Goal: Transaction & Acquisition: Book appointment/travel/reservation

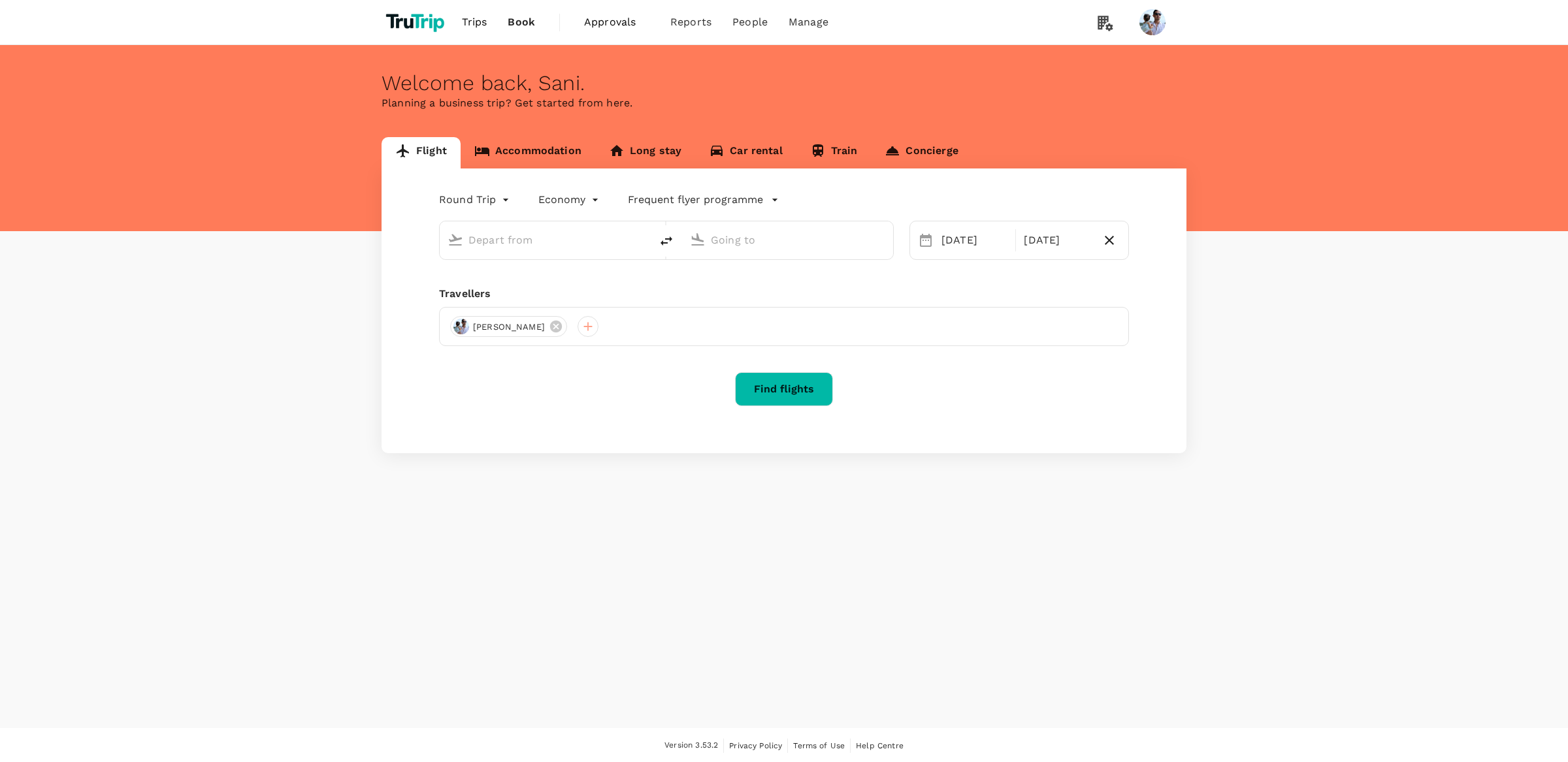
type input "[GEOGRAPHIC_DATA], [GEOGRAPHIC_DATA] (any)"
type input "Soekarno-Hatta Intl (CGK)"
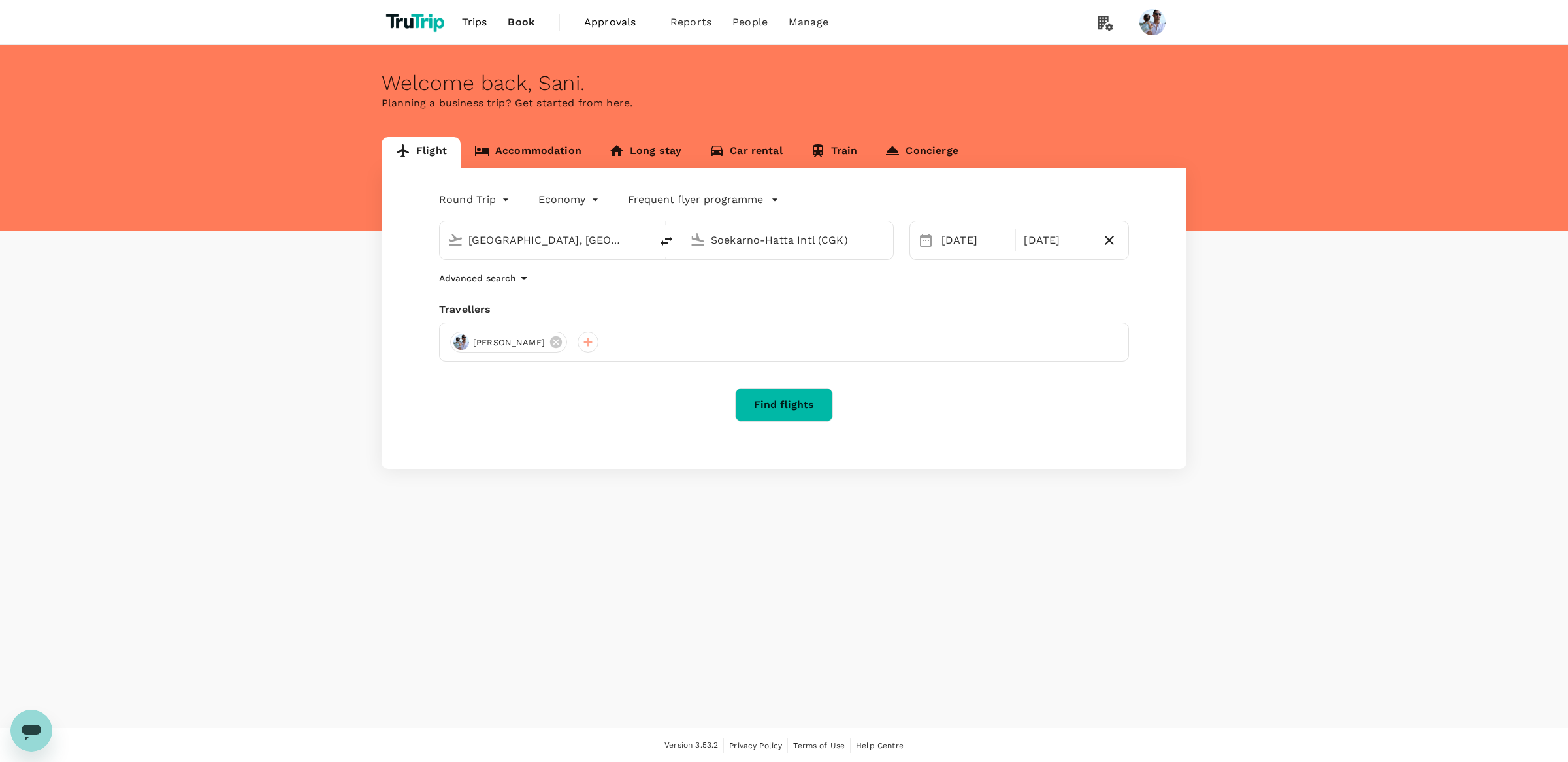
click at [930, 467] on div "Round Trip roundtrip Economy economy Frequent flyer programme [GEOGRAPHIC_DATA]…" at bounding box center [784, 319] width 805 height 300
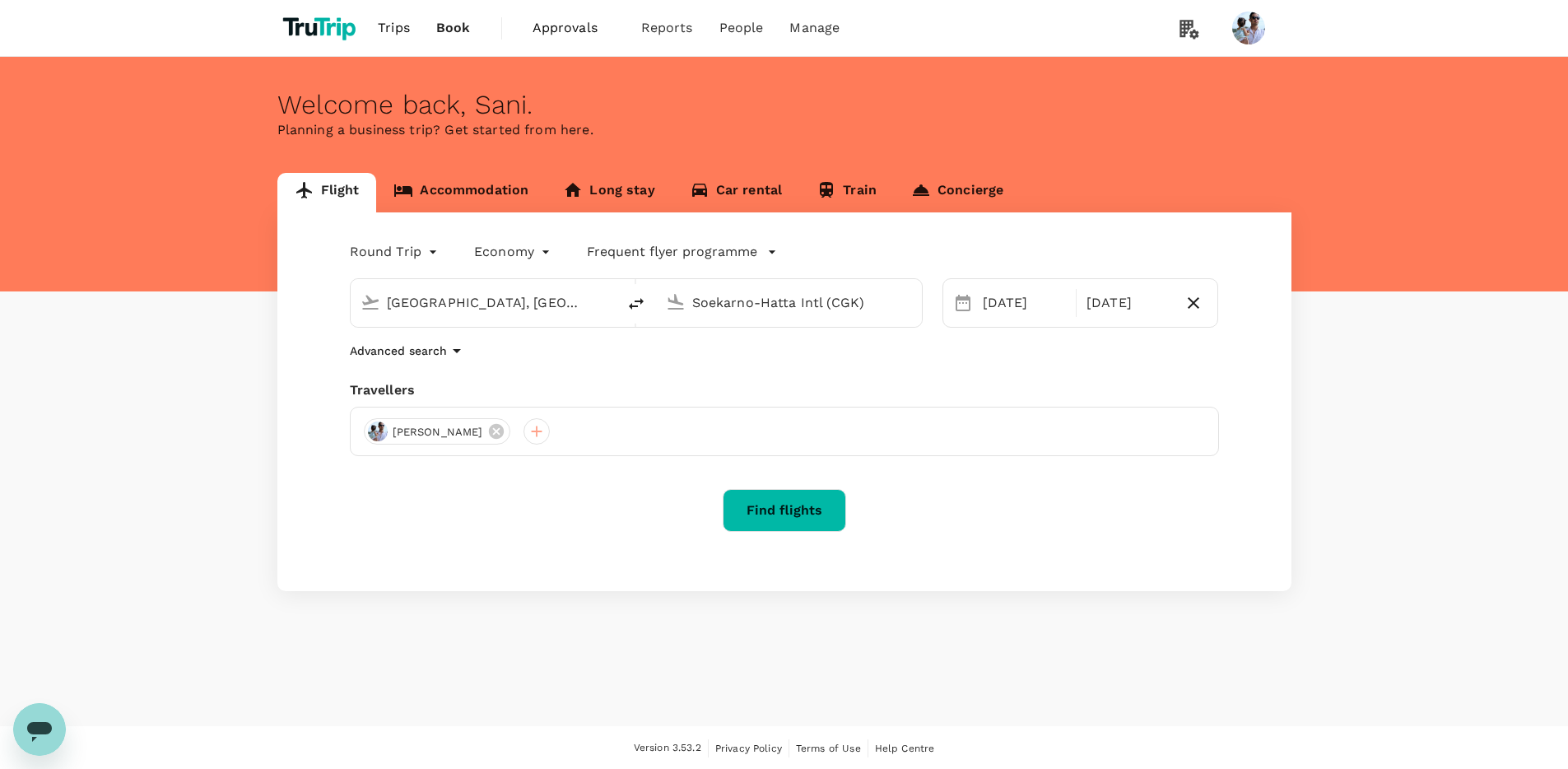
click at [1480, 425] on div "Flight Accommodation Long stay Car rental Train Concierge Round Trip roundtrip …" at bounding box center [784, 382] width 1568 height 418
click at [822, 509] on button "Find flights" at bounding box center [784, 511] width 124 height 43
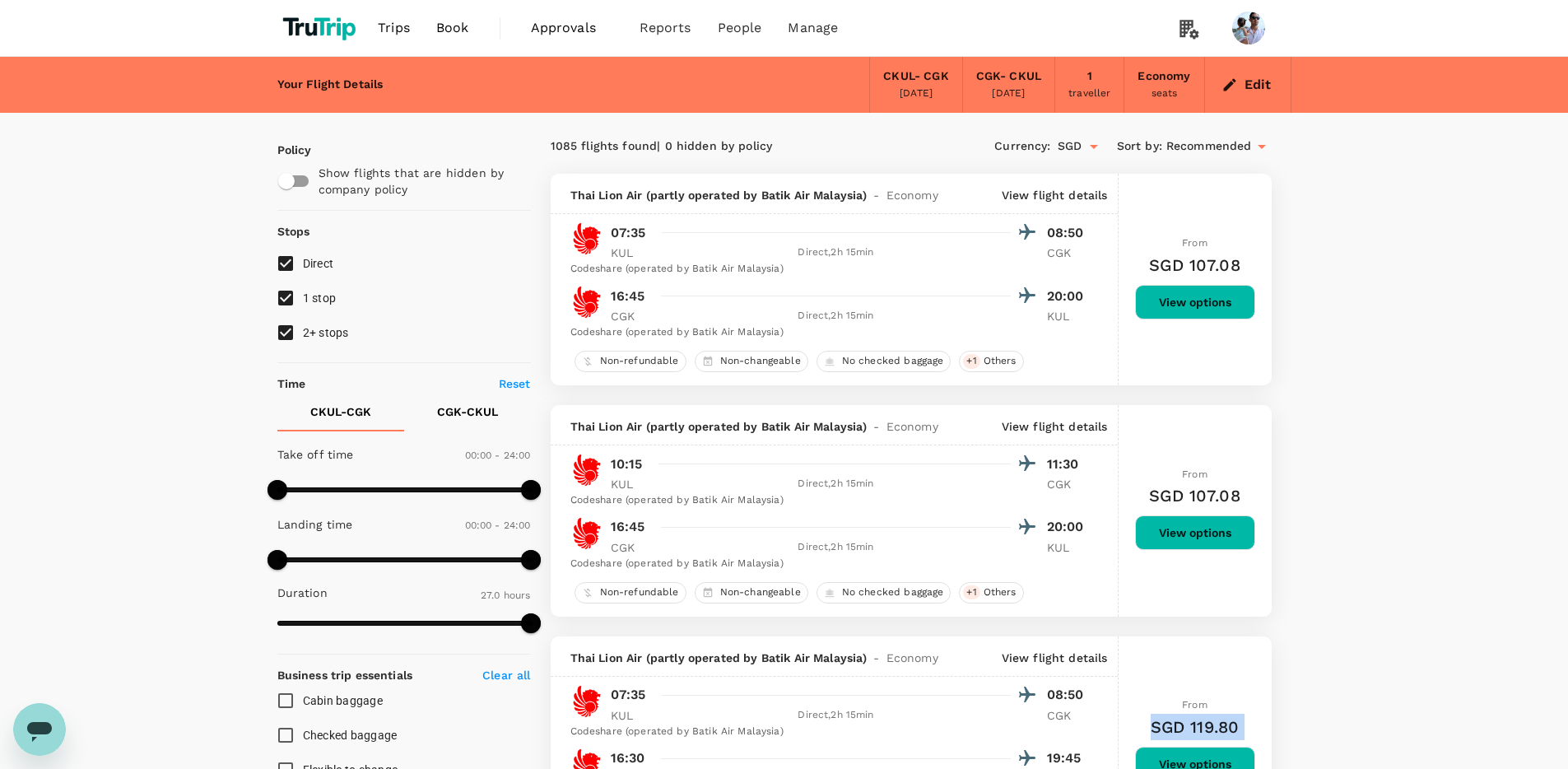
drag, startPoint x: 1432, startPoint y: 646, endPoint x: 1457, endPoint y: 620, distance: 36.1
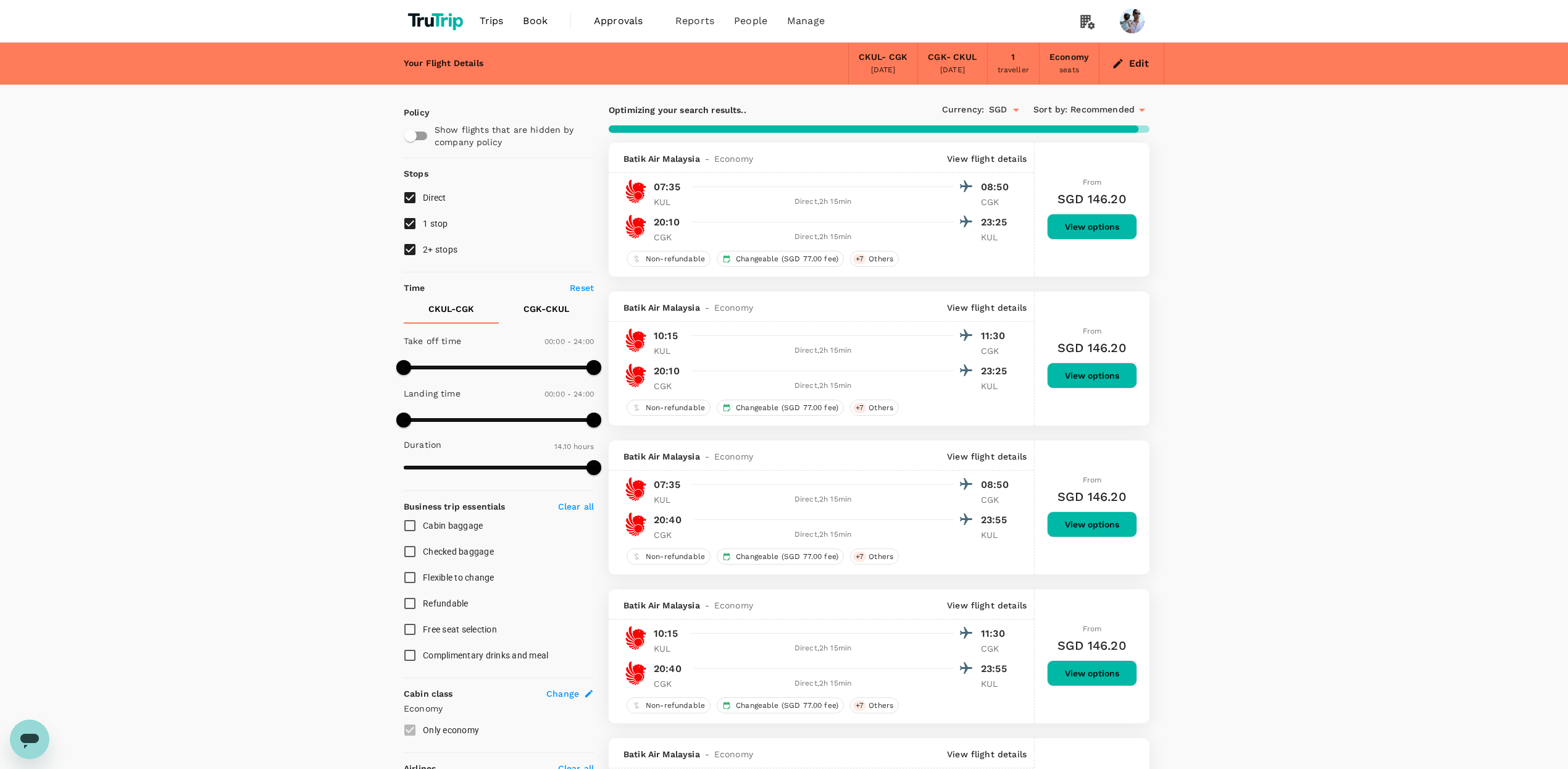
type input "1620"
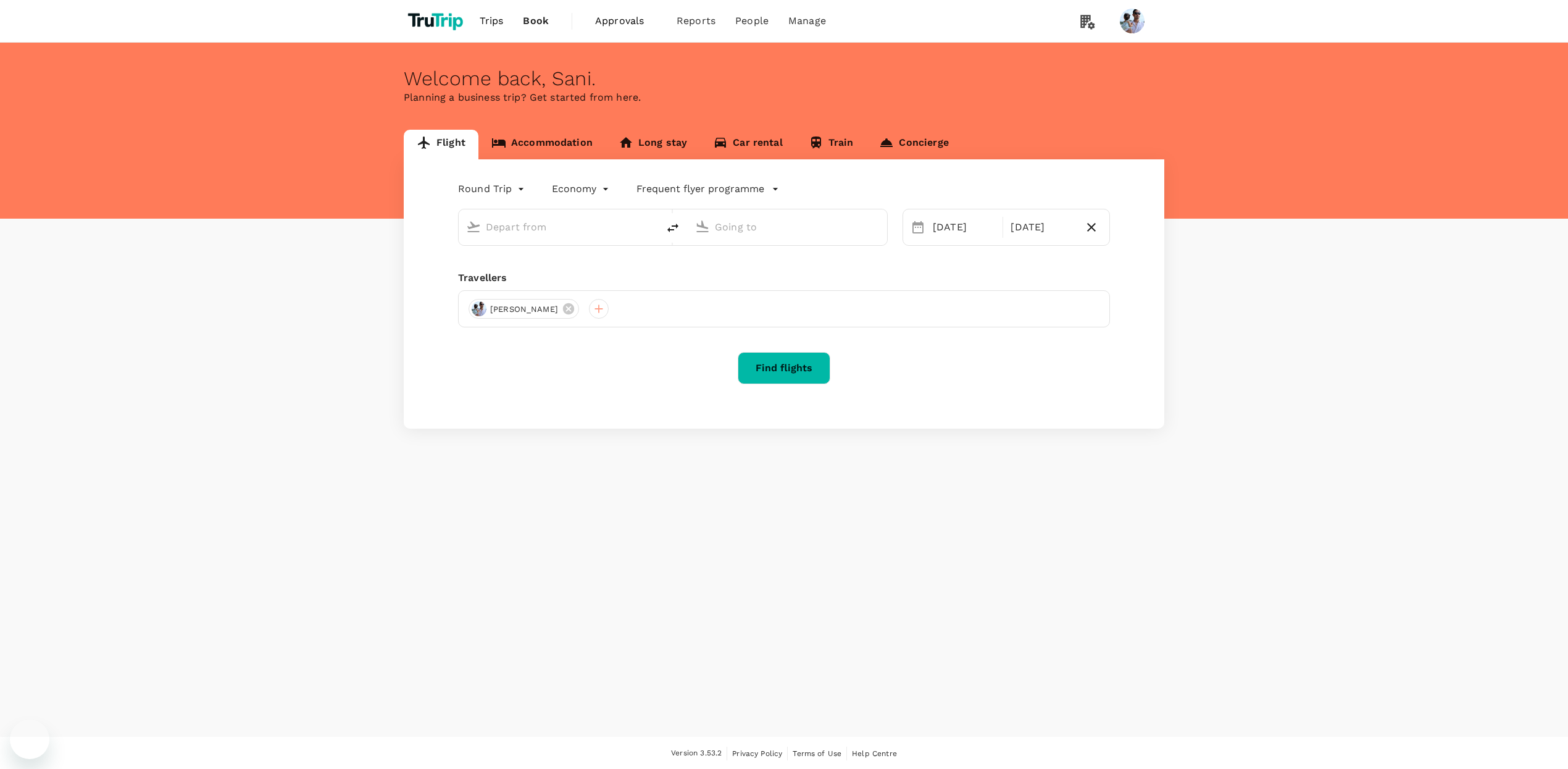
type input "[GEOGRAPHIC_DATA], [GEOGRAPHIC_DATA] (any)"
type input "Soekarno-Hatta Intl (CGK)"
click at [754, 380] on button "Find flights" at bounding box center [784, 383] width 93 height 32
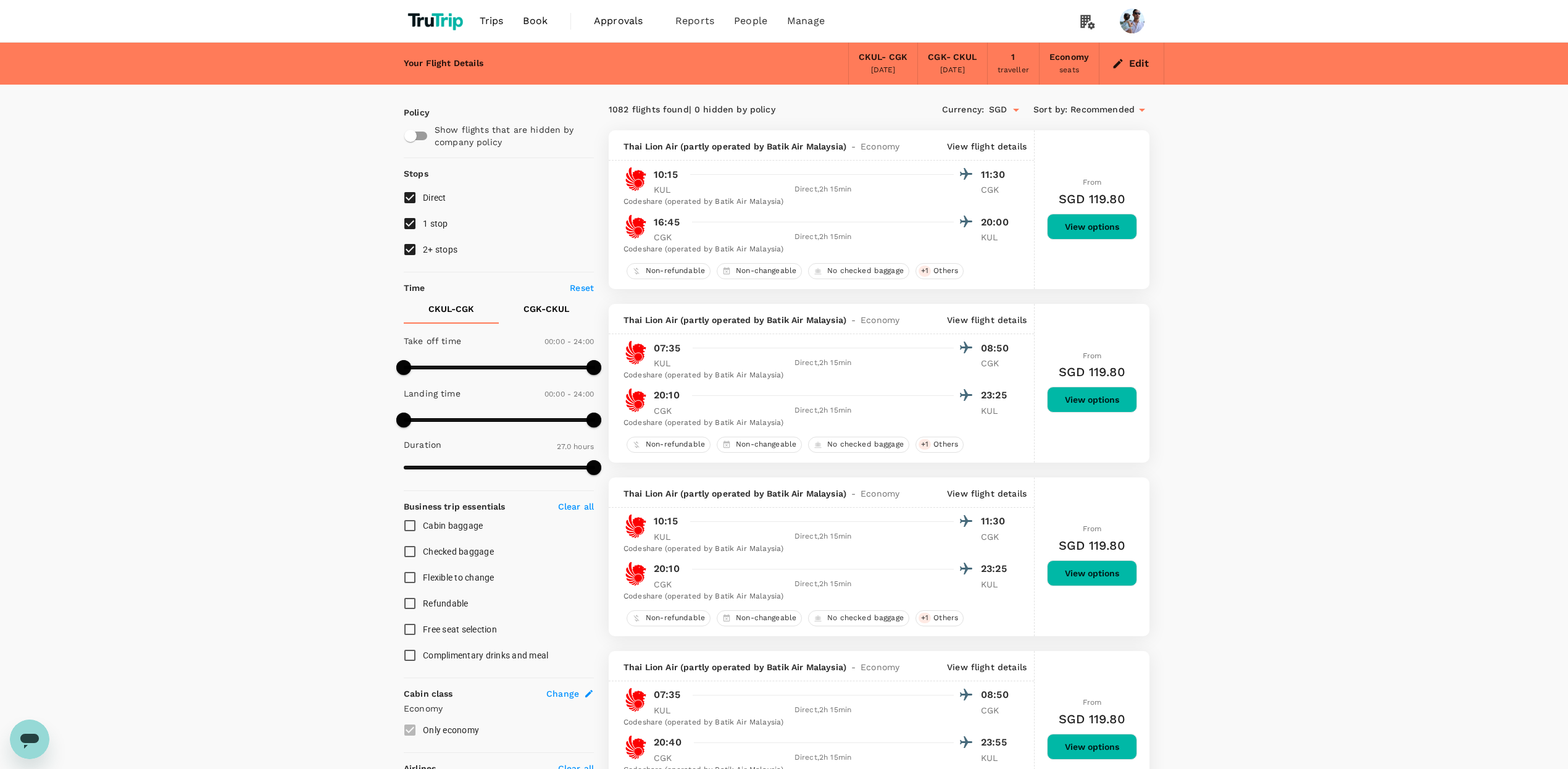
type input "1620"
